Goal: Check status: Check status

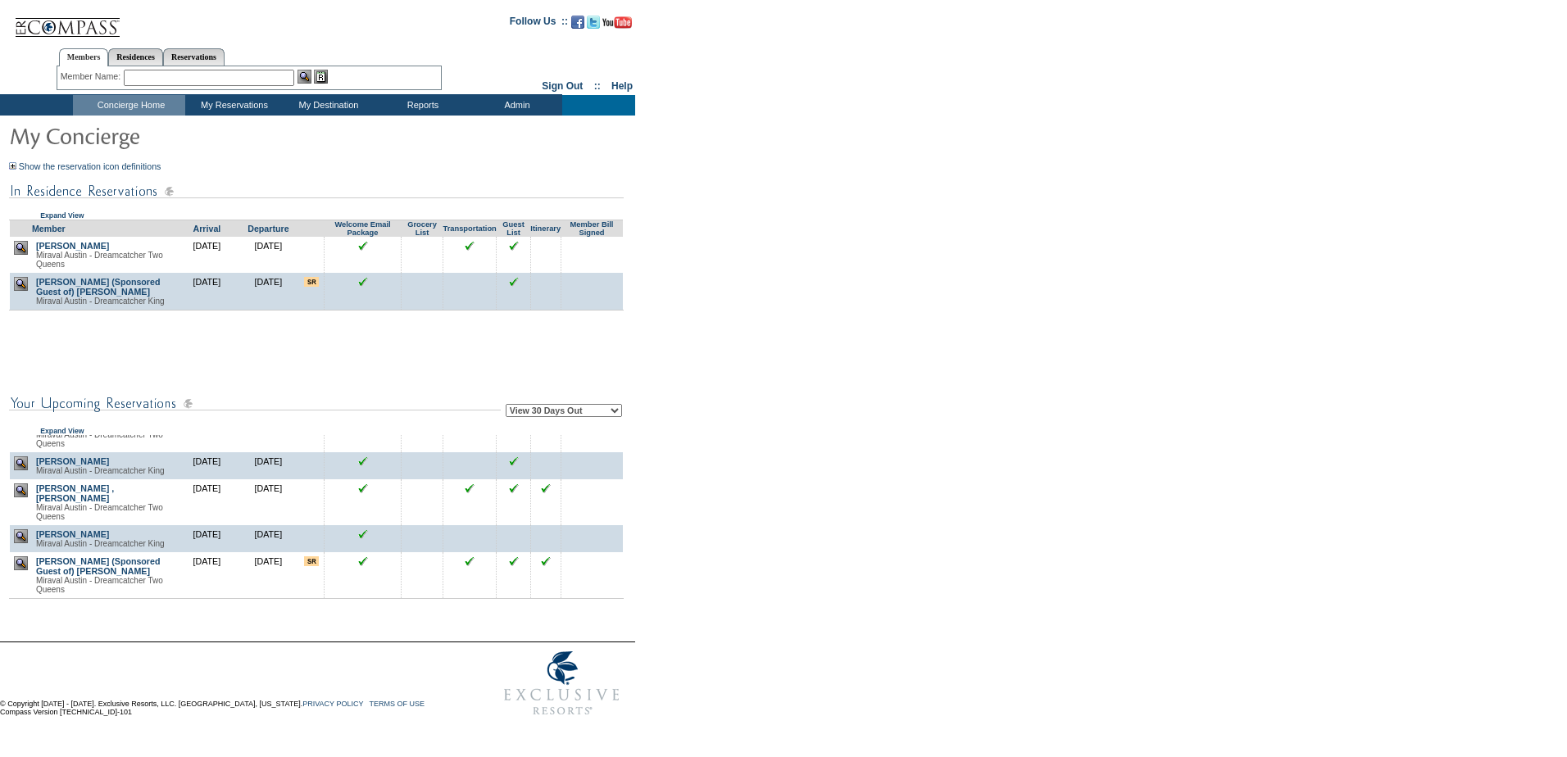
scroll to position [243, 0]
click at [619, 413] on select "View 30 Days Out View 60 Days Out View 90 Days Out" at bounding box center [564, 410] width 116 height 13
select select "90"
click at [508, 407] on select "View 30 Days Out View 60 Days Out View 90 Days Out" at bounding box center [564, 410] width 116 height 13
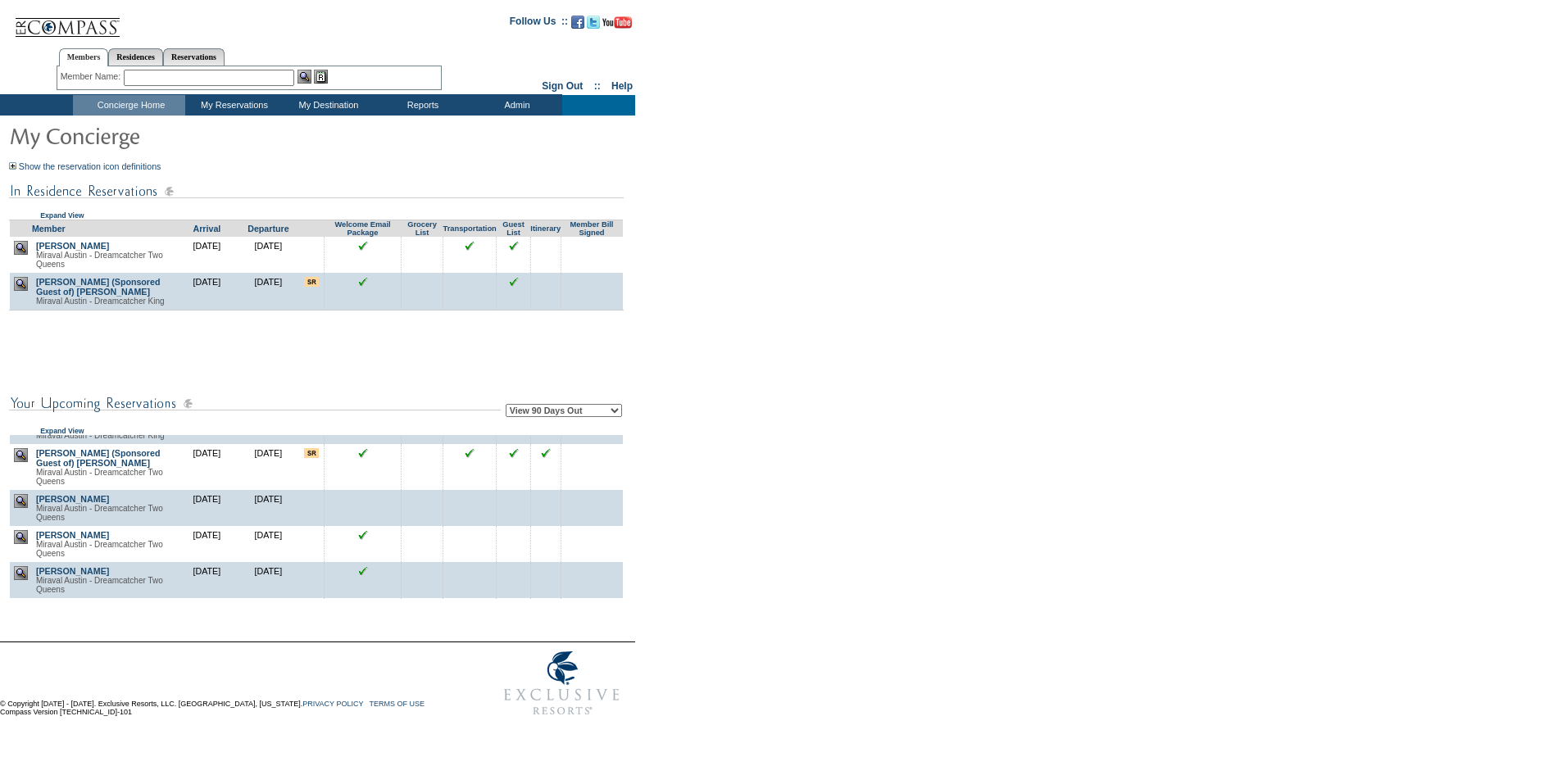
scroll to position [328, 0]
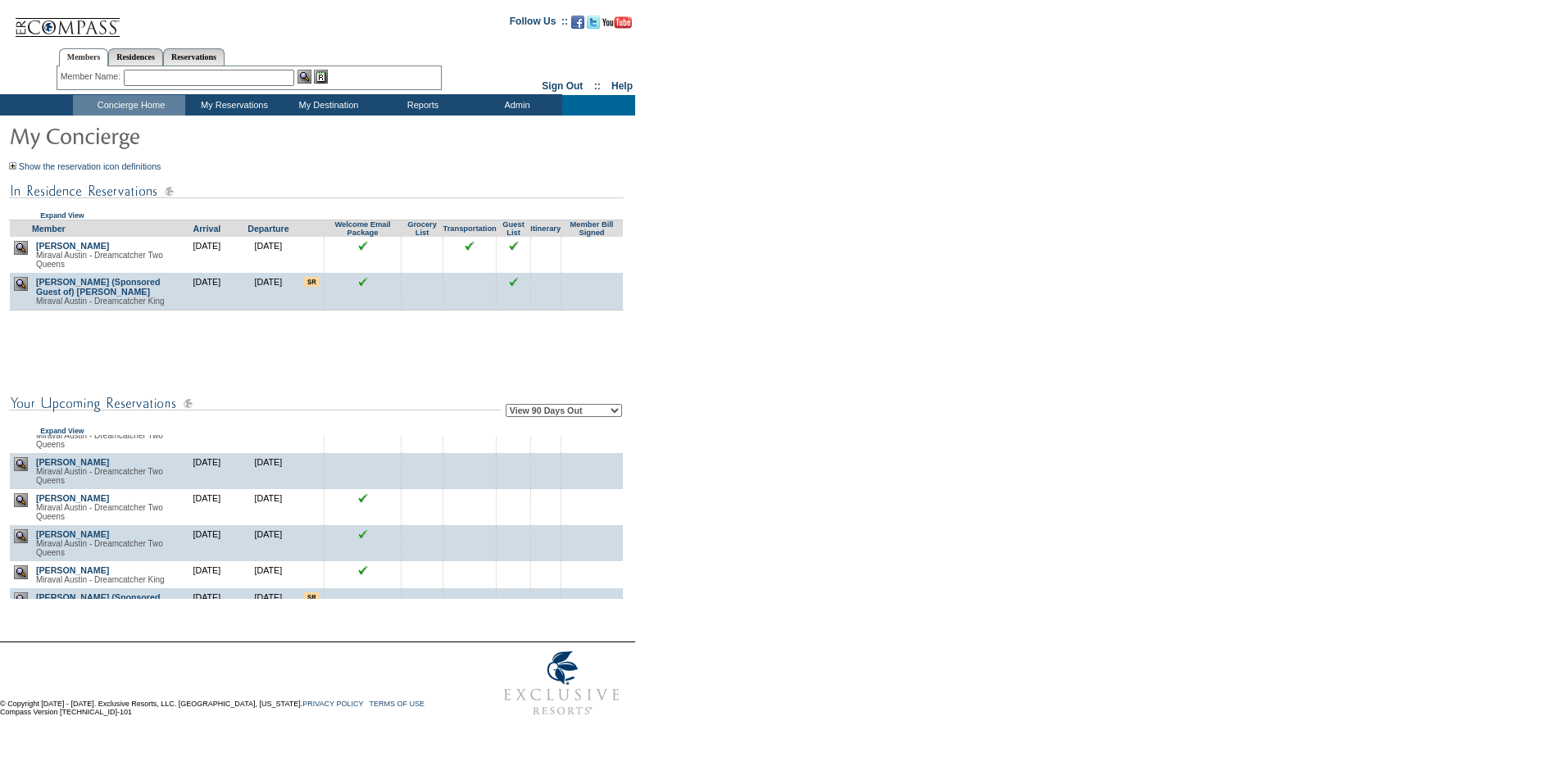
click at [23, 471] on img at bounding box center [21, 464] width 14 height 14
